Goal: Transaction & Acquisition: Purchase product/service

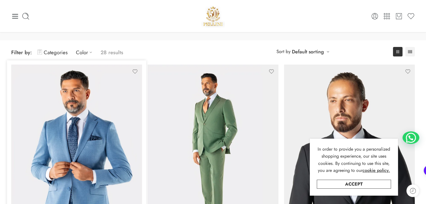
scroll to position [34, 0]
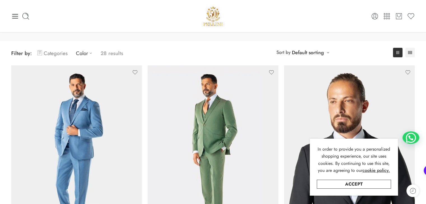
click at [51, 52] on link "Categories" at bounding box center [52, 53] width 30 height 13
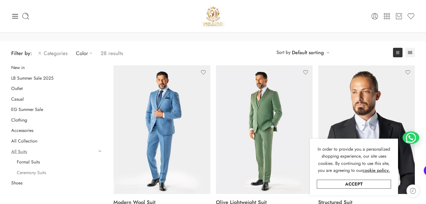
click at [34, 172] on link "Ceremony Suits" at bounding box center [31, 173] width 29 height 6
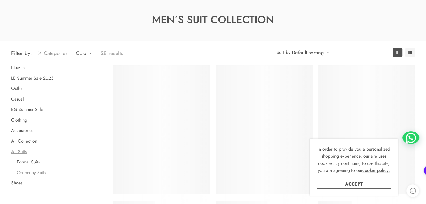
scroll to position [44, 0]
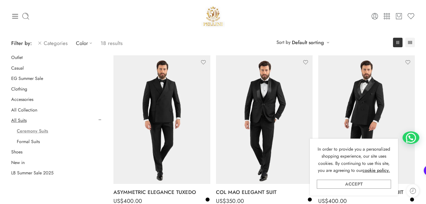
click at [347, 182] on link "Accept" at bounding box center [353, 184] width 74 height 9
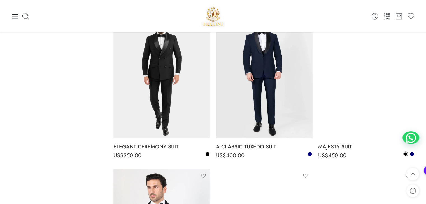
scroll to position [558, 0]
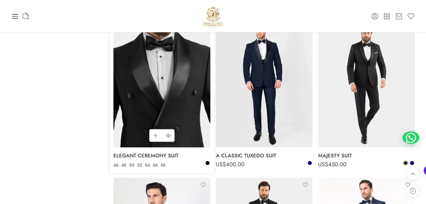
click at [166, 67] on img at bounding box center [161, 83] width 97 height 129
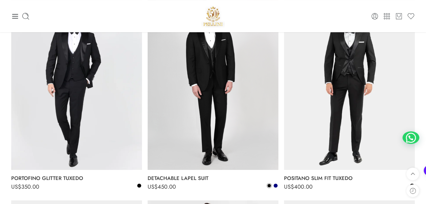
scroll to position [504, 0]
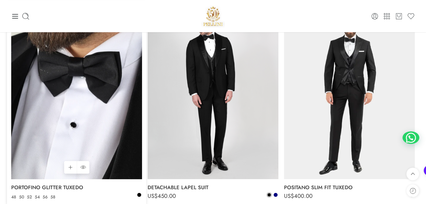
click at [87, 99] on img at bounding box center [76, 92] width 131 height 174
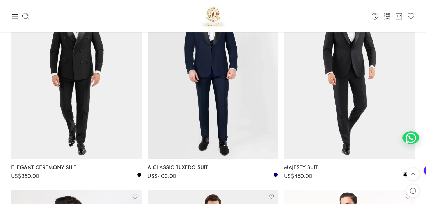
scroll to position [727, 0]
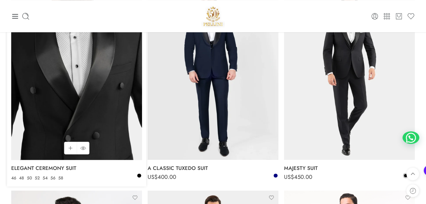
click at [67, 64] on img at bounding box center [76, 73] width 131 height 174
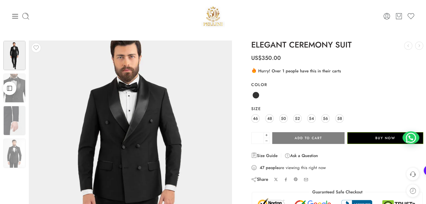
click at [133, 126] on img at bounding box center [130, 188] width 252 height 336
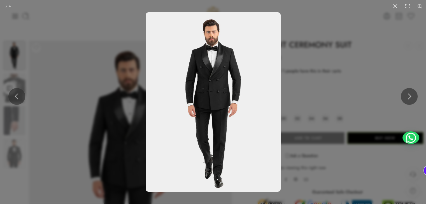
click at [219, 77] on img at bounding box center [212, 102] width 135 height 180
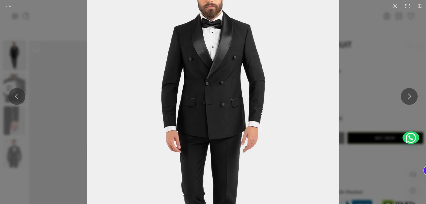
click at [219, 77] on img at bounding box center [213, 124] width 252 height 336
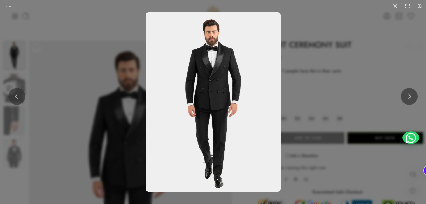
click at [219, 77] on img at bounding box center [212, 102] width 135 height 180
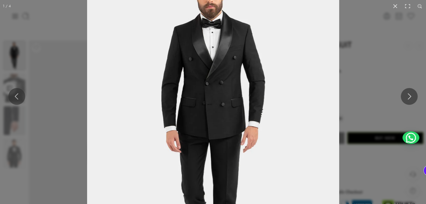
click at [219, 77] on img at bounding box center [213, 124] width 252 height 336
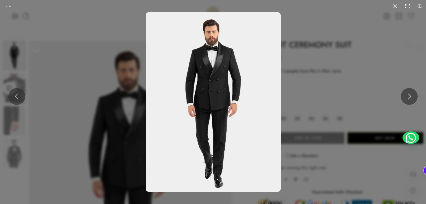
click at [406, 5] on button at bounding box center [407, 6] width 12 height 12
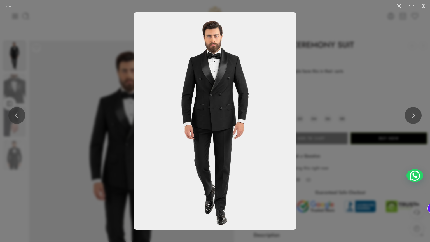
click at [243, 91] on img at bounding box center [214, 120] width 163 height 217
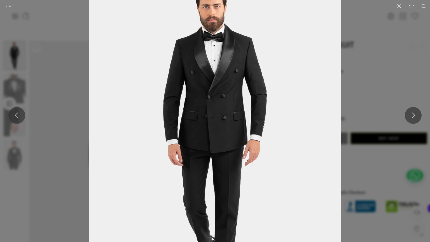
click at [243, 91] on img at bounding box center [215, 138] width 252 height 336
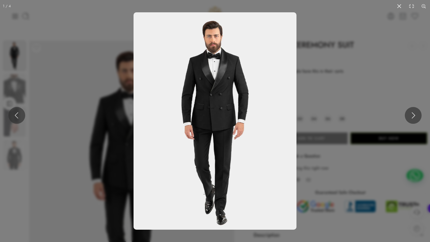
click at [243, 91] on img at bounding box center [214, 120] width 163 height 217
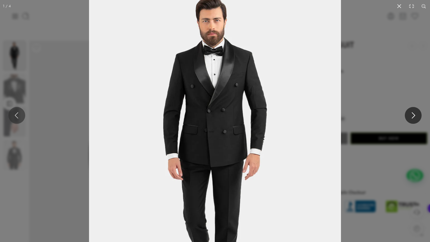
click at [414, 113] on button at bounding box center [413, 115] width 17 height 17
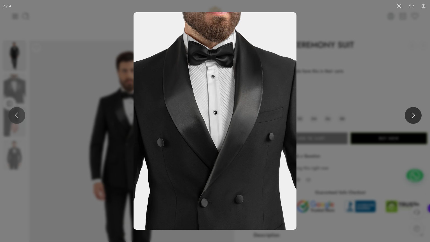
click at [414, 113] on button at bounding box center [413, 115] width 17 height 17
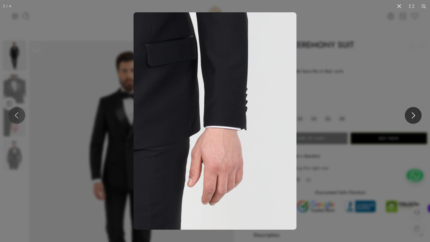
click at [414, 113] on button at bounding box center [413, 115] width 17 height 17
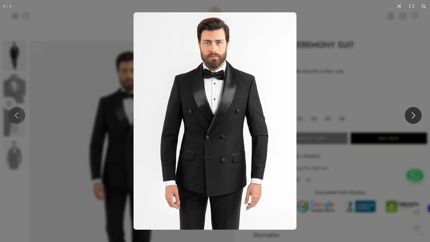
click at [414, 113] on button at bounding box center [413, 115] width 17 height 17
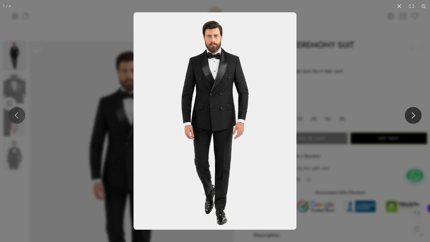
click at [414, 113] on button at bounding box center [413, 115] width 17 height 17
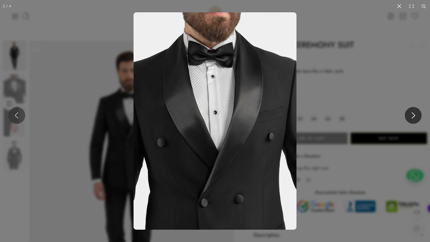
click at [414, 113] on button at bounding box center [413, 115] width 17 height 17
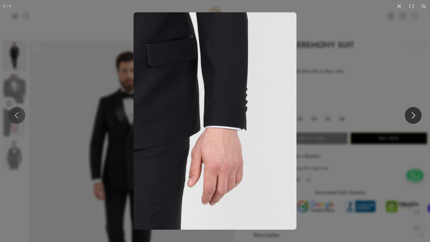
click at [414, 113] on button at bounding box center [413, 115] width 17 height 17
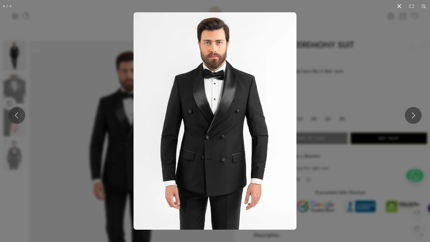
click at [399, 6] on button at bounding box center [399, 6] width 12 height 12
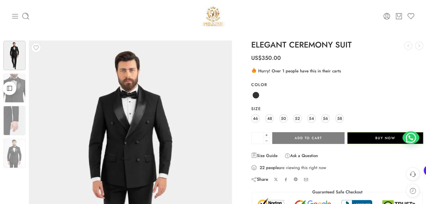
click at [15, 13] on icon at bounding box center [15, 16] width 8 height 8
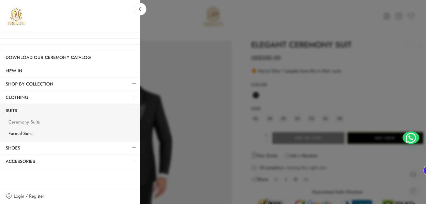
click at [25, 120] on link "Ceremony Suits" at bounding box center [71, 122] width 137 height 11
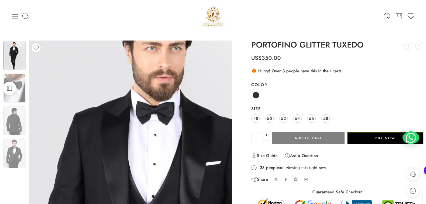
drag, startPoint x: 38, startPoint y: 76, endPoint x: 110, endPoint y: 86, distance: 72.3
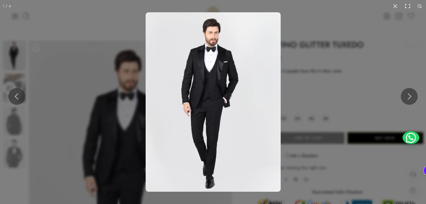
click at [411, 5] on button at bounding box center [407, 6] width 12 height 12
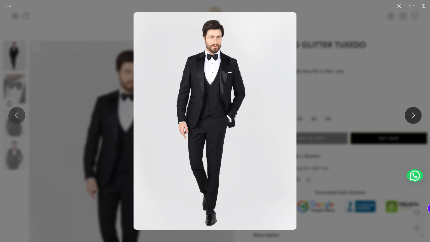
click at [418, 112] on button at bounding box center [413, 115] width 17 height 17
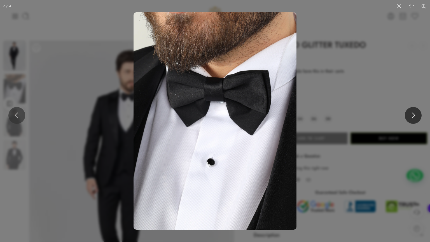
click at [418, 112] on button at bounding box center [413, 115] width 17 height 17
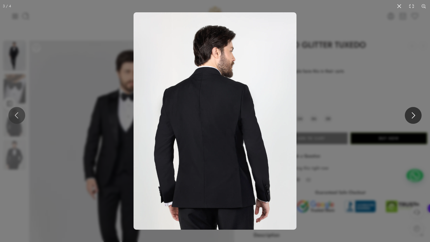
click at [418, 112] on button at bounding box center [413, 115] width 17 height 17
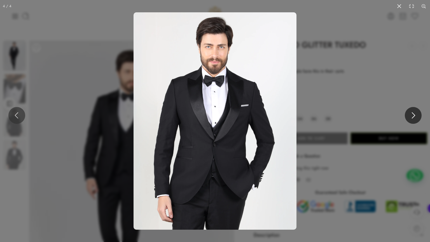
click at [418, 112] on button at bounding box center [413, 115] width 17 height 17
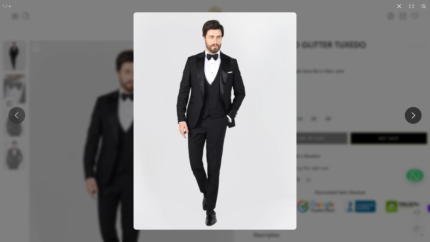
click at [418, 112] on button at bounding box center [413, 115] width 17 height 17
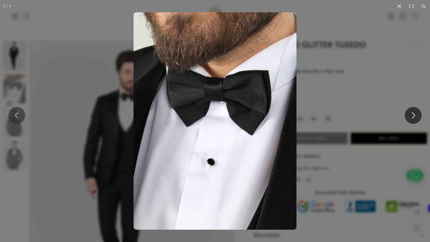
click at [418, 112] on button at bounding box center [413, 115] width 17 height 17
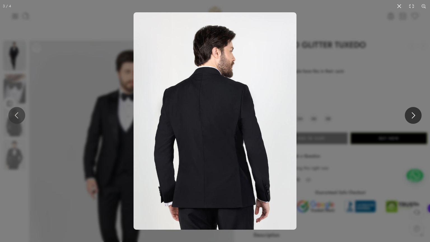
click at [418, 112] on button at bounding box center [413, 115] width 17 height 17
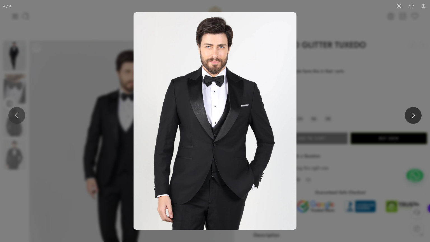
click at [418, 112] on button at bounding box center [413, 115] width 17 height 17
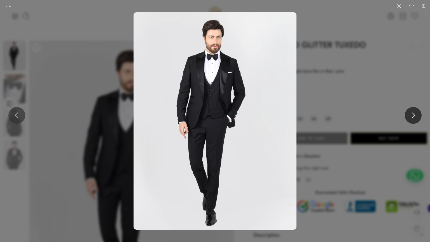
click at [418, 112] on button at bounding box center [413, 115] width 17 height 17
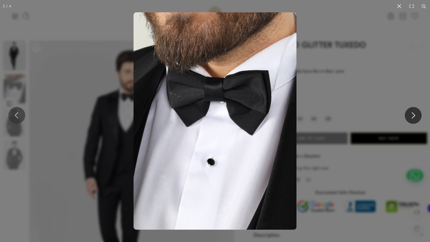
click at [418, 112] on button at bounding box center [413, 115] width 17 height 17
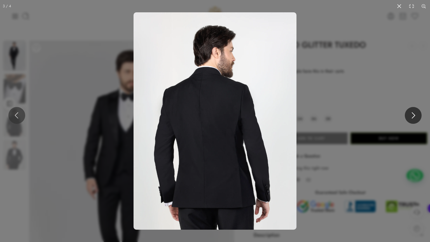
click at [418, 112] on button at bounding box center [413, 115] width 17 height 17
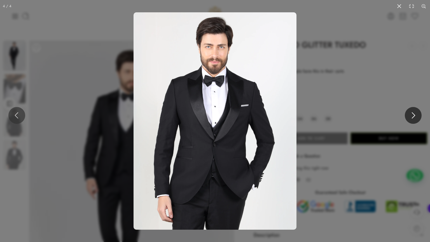
click at [418, 112] on button at bounding box center [413, 115] width 17 height 17
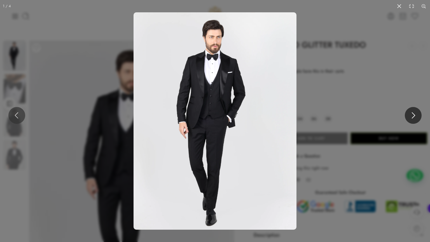
click at [418, 112] on button at bounding box center [413, 115] width 17 height 17
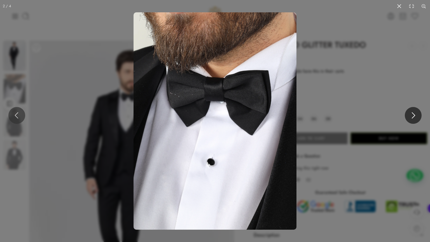
click at [418, 112] on button at bounding box center [413, 115] width 17 height 17
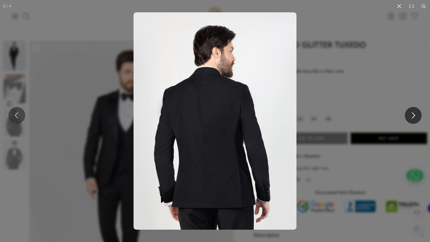
click at [418, 112] on button at bounding box center [413, 115] width 17 height 17
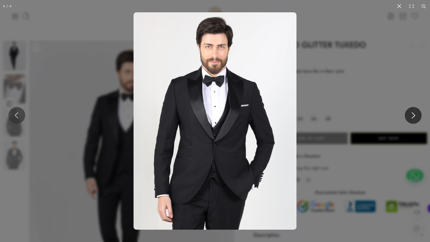
click at [418, 112] on button at bounding box center [413, 115] width 17 height 17
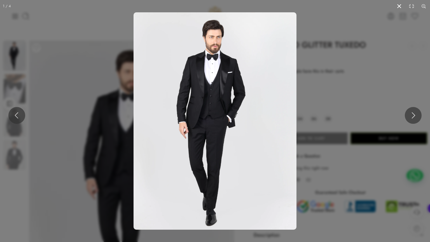
click at [400, 6] on button at bounding box center [399, 6] width 12 height 12
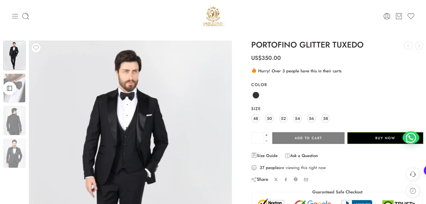
click at [15, 16] on icon at bounding box center [15, 16] width 8 height 8
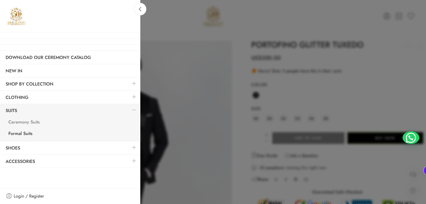
click at [25, 120] on link "Ceremony Suits" at bounding box center [71, 122] width 137 height 11
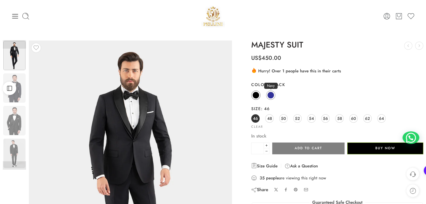
click at [271, 96] on span at bounding box center [270, 95] width 7 height 7
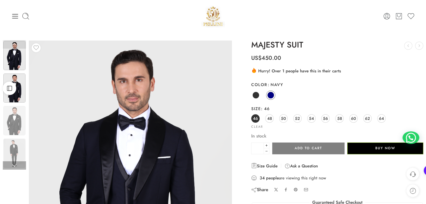
click at [22, 87] on img at bounding box center [14, 88] width 22 height 29
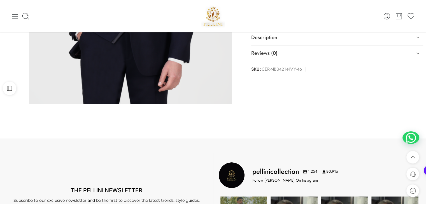
scroll to position [90, 0]
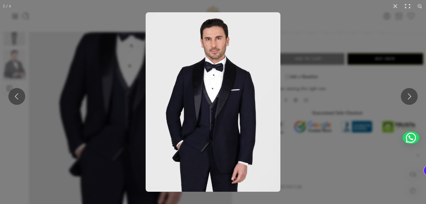
click at [407, 6] on button at bounding box center [407, 6] width 12 height 12
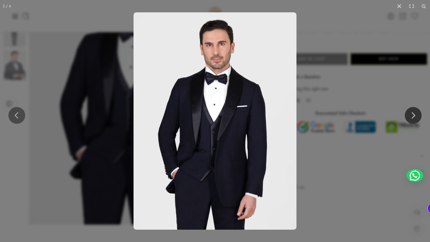
click at [413, 112] on button at bounding box center [413, 115] width 17 height 17
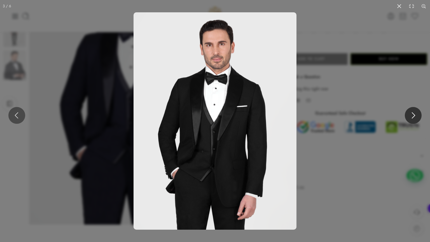
click at [413, 112] on button at bounding box center [413, 115] width 17 height 17
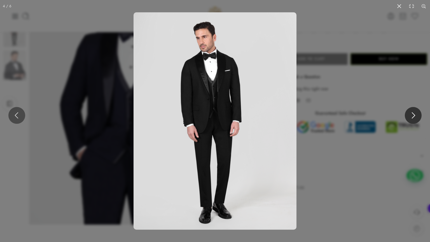
click at [413, 112] on button at bounding box center [413, 115] width 17 height 17
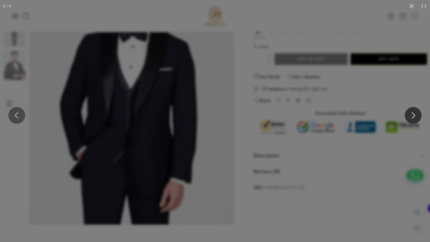
click at [413, 112] on button at bounding box center [413, 115] width 17 height 17
click at [414, 118] on button at bounding box center [413, 115] width 17 height 17
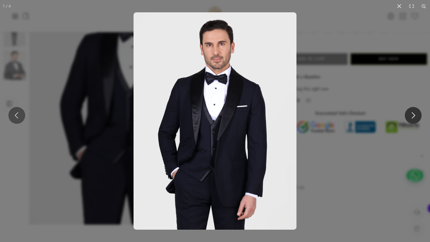
click at [414, 118] on button at bounding box center [413, 115] width 17 height 17
click at [414, 116] on button at bounding box center [413, 115] width 17 height 17
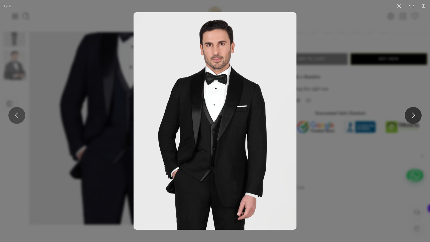
click at [414, 116] on button at bounding box center [413, 115] width 17 height 17
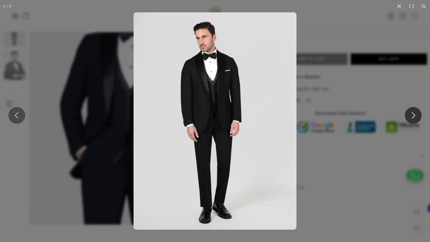
click at [414, 116] on button at bounding box center [413, 115] width 17 height 17
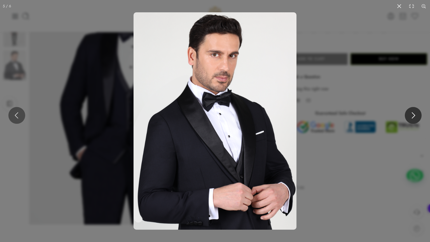
click at [414, 116] on button at bounding box center [413, 115] width 17 height 17
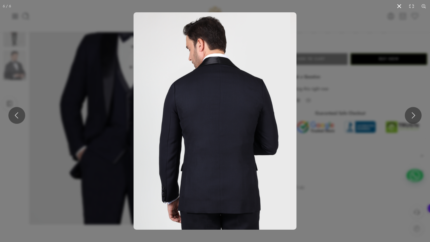
click at [400, 7] on button at bounding box center [399, 6] width 12 height 12
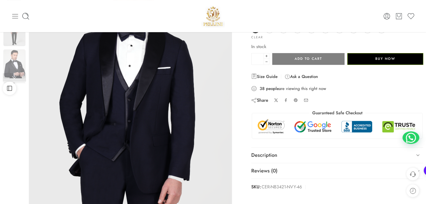
click at [17, 17] on icon at bounding box center [15, 16] width 8 height 8
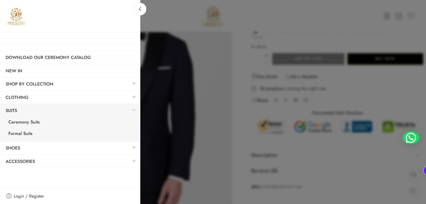
click at [14, 11] on h3 at bounding box center [70, 16] width 140 height 32
click at [13, 146] on link "Shoes" at bounding box center [70, 148] width 140 height 13
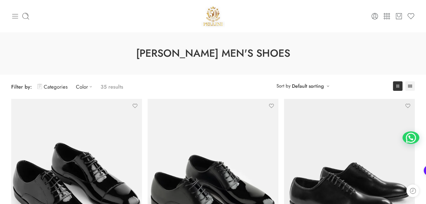
click at [17, 13] on icon at bounding box center [15, 16] width 8 height 8
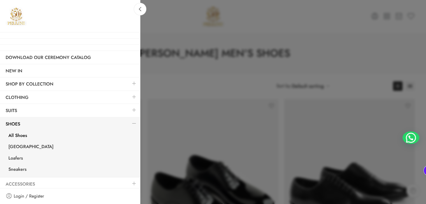
click at [23, 180] on link "Accessories" at bounding box center [70, 184] width 140 height 13
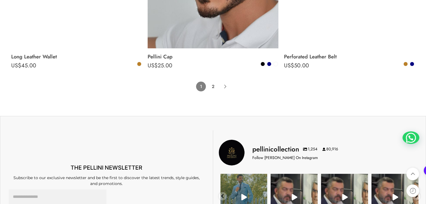
scroll to position [4159, 0]
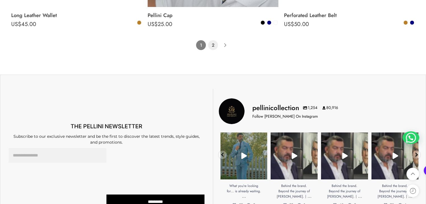
click at [213, 50] on link "2" at bounding box center [213, 45] width 10 height 10
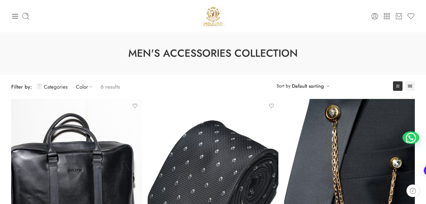
click at [274, 11] on div at bounding box center [212, 16] width 134 height 24
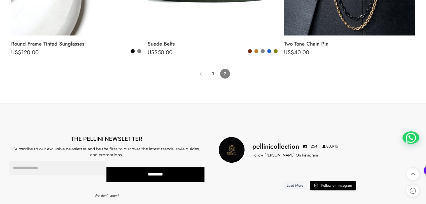
scroll to position [515, 0]
